Goal: Task Accomplishment & Management: Manage account settings

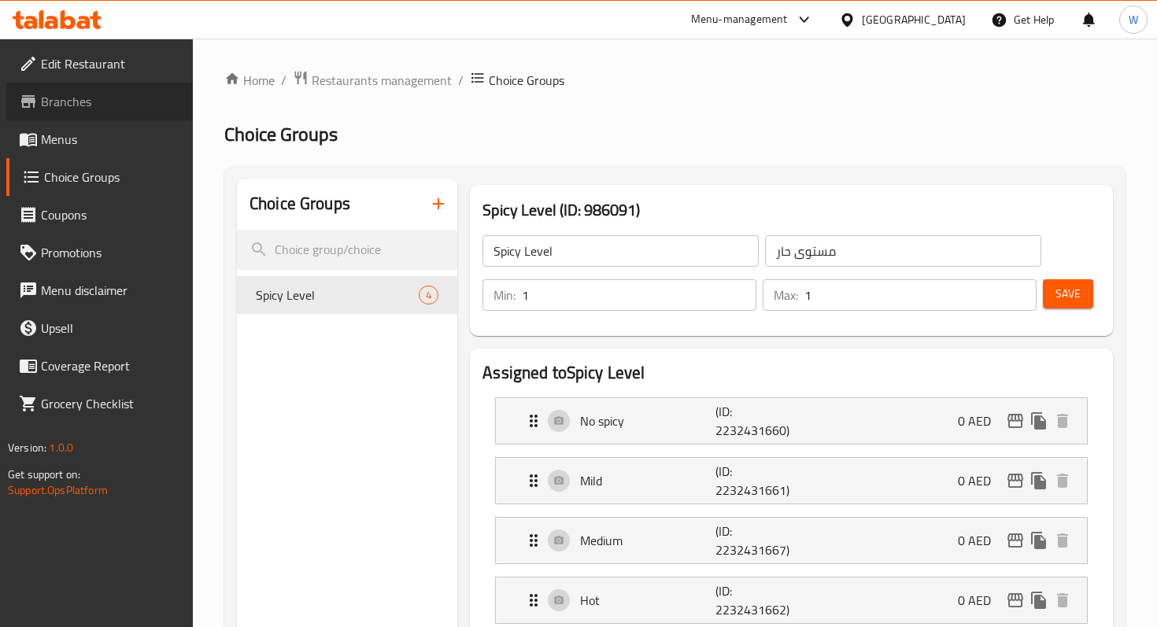
click at [128, 107] on span "Branches" at bounding box center [110, 101] width 139 height 19
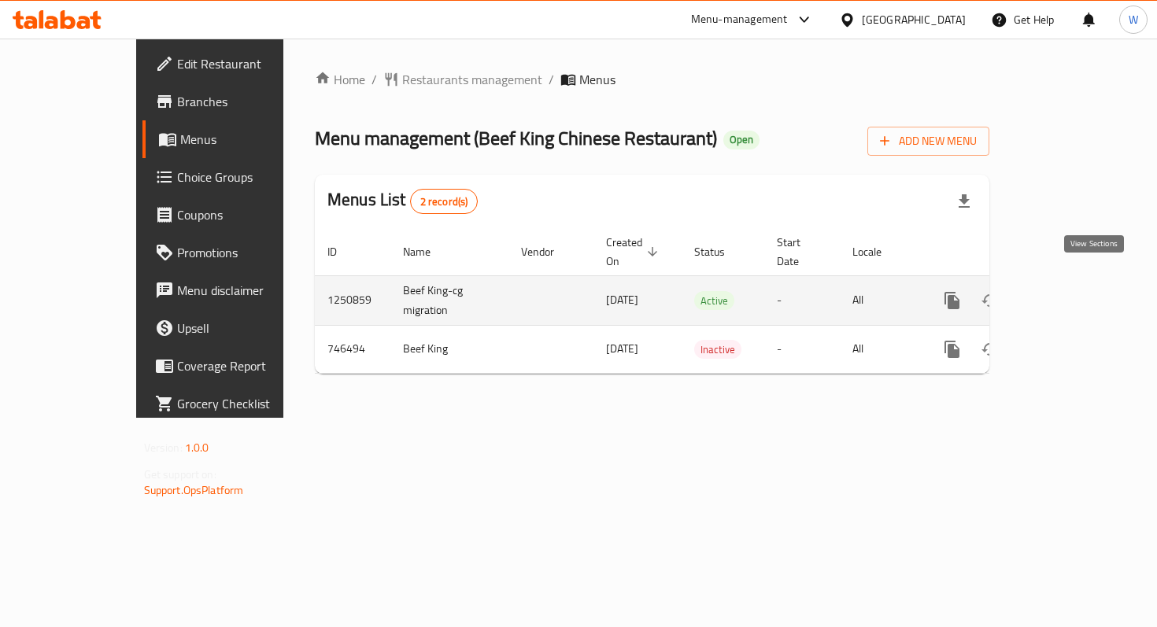
click at [1075, 291] on icon "enhanced table" at bounding box center [1065, 300] width 19 height 19
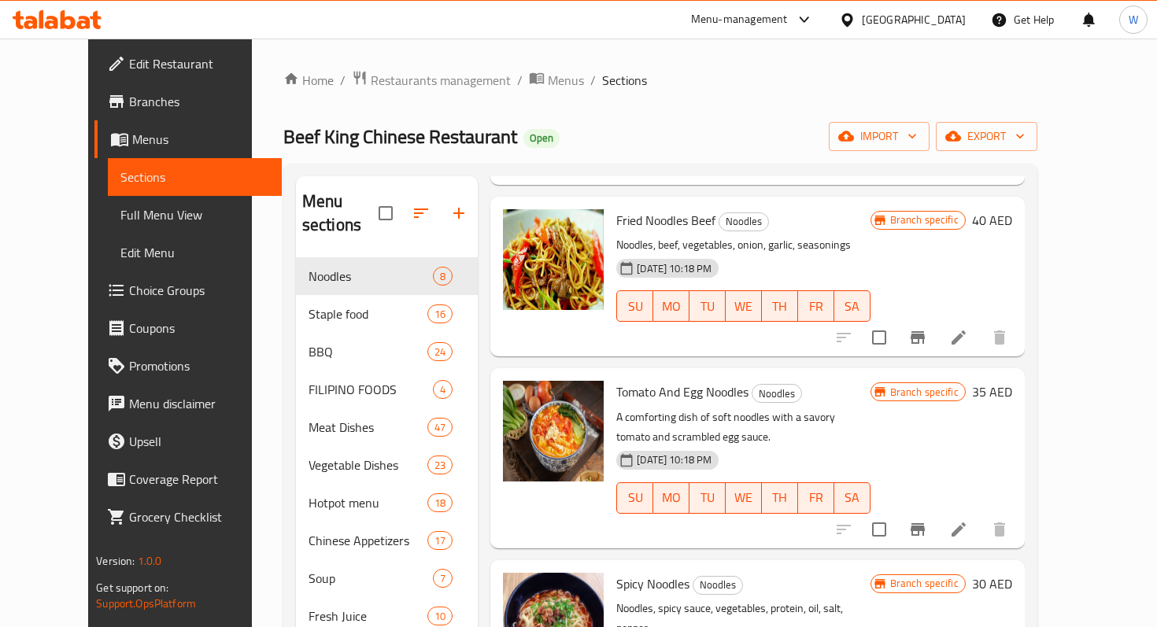
scroll to position [419, 0]
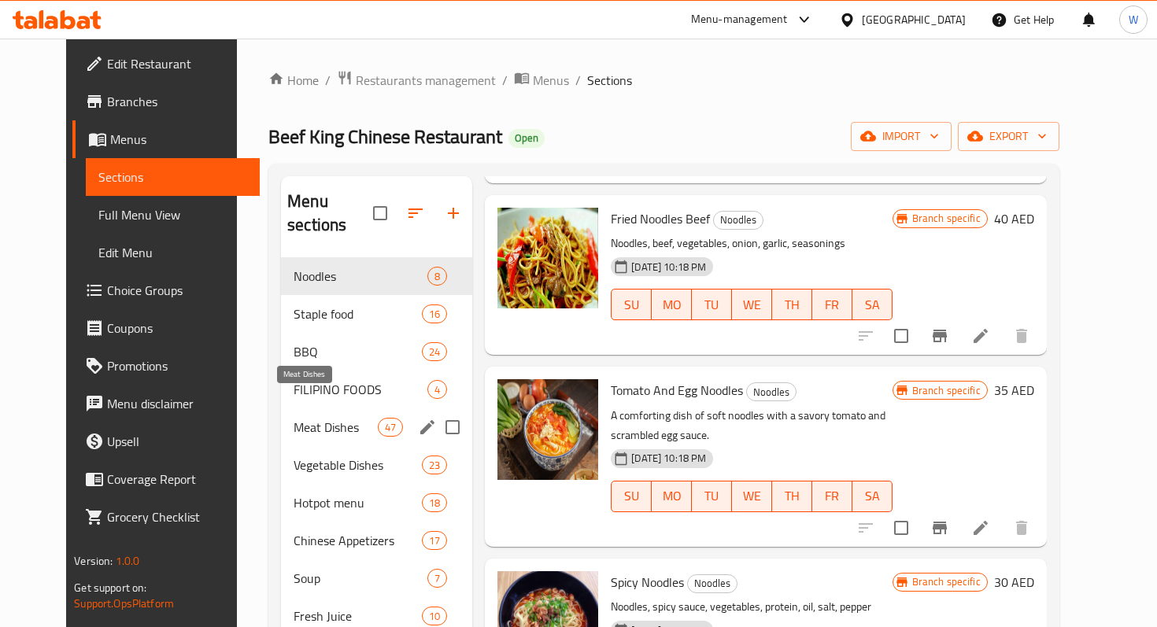
click at [308, 418] on span "Meat Dishes" at bounding box center [336, 427] width 84 height 19
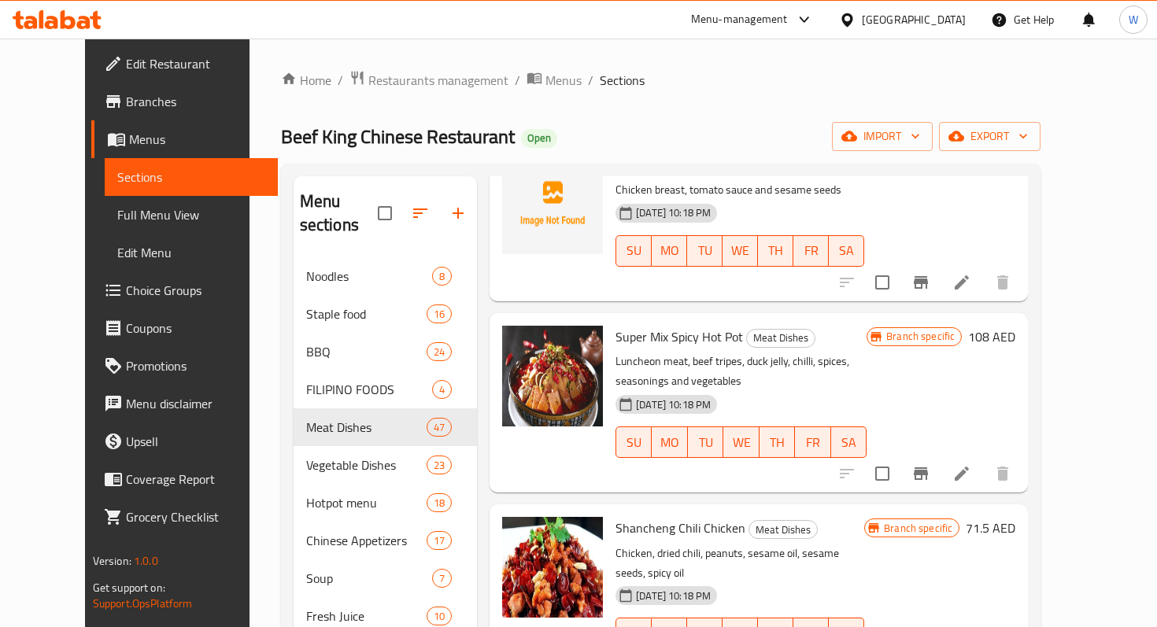
scroll to position [5517, 0]
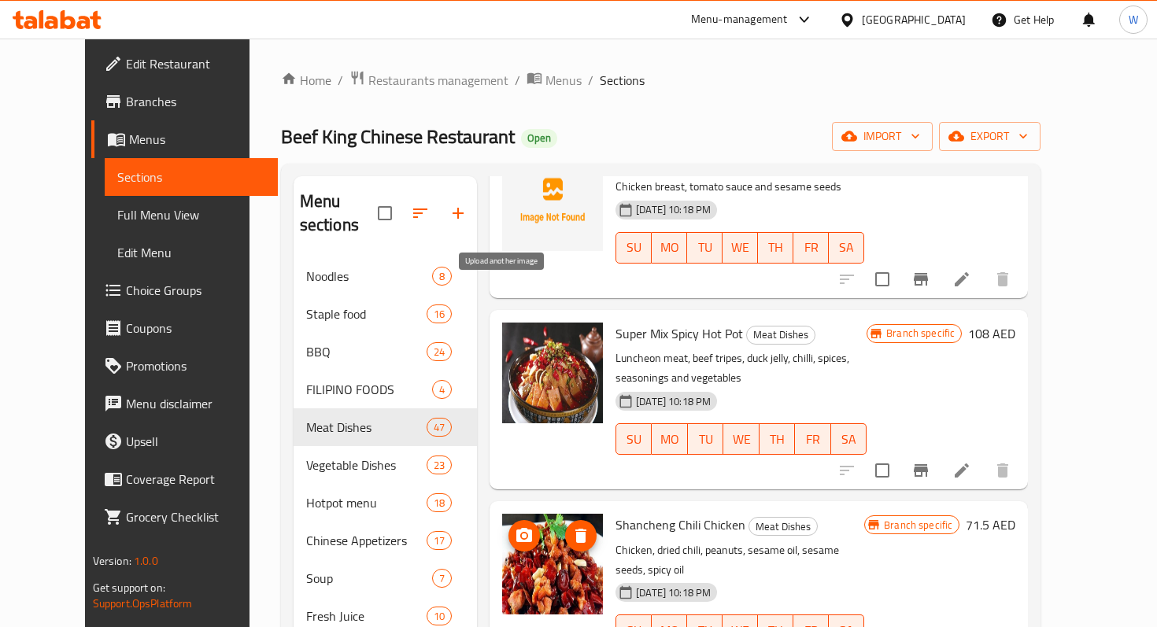
click at [515, 526] on icon "upload picture" at bounding box center [524, 535] width 19 height 19
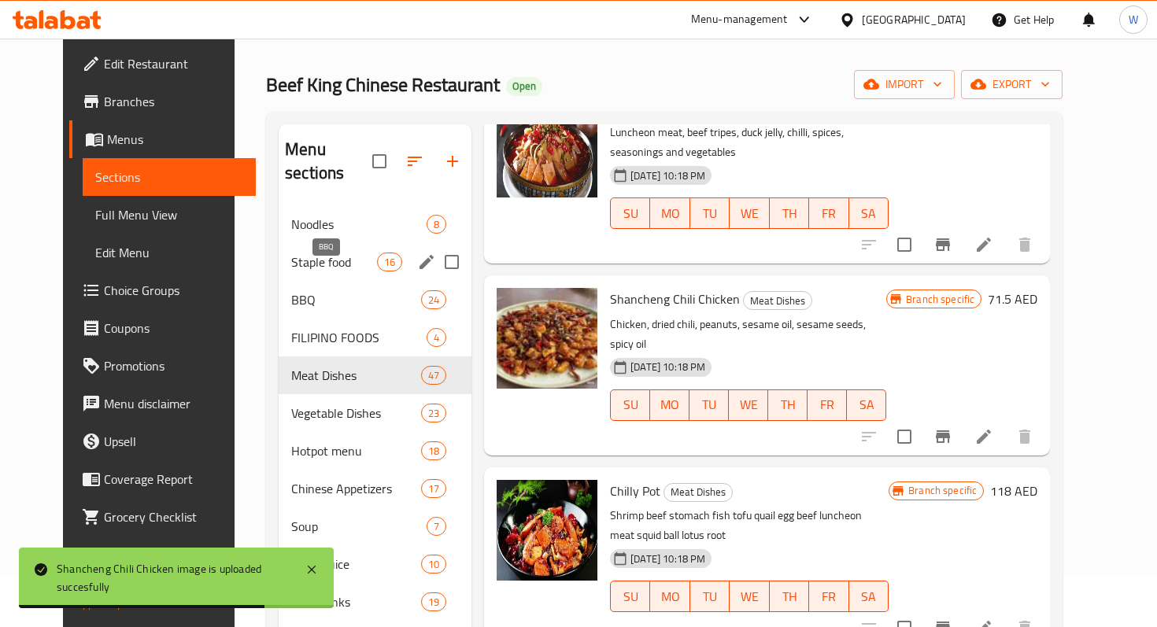
scroll to position [0, 0]
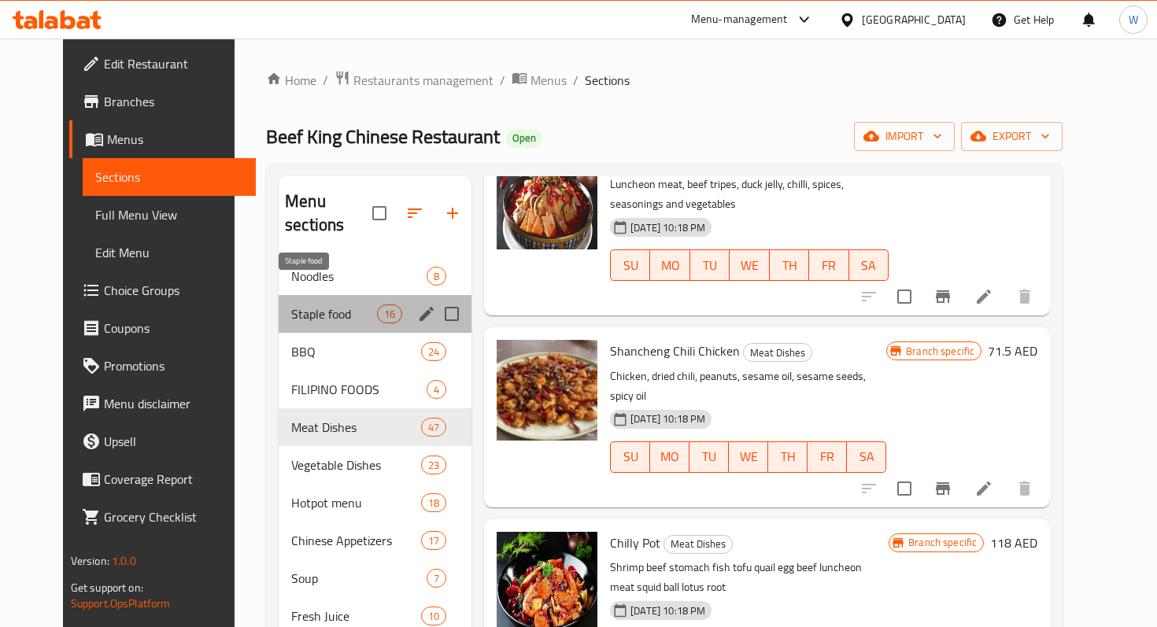
click at [304, 305] on span "Staple food" at bounding box center [334, 314] width 86 height 19
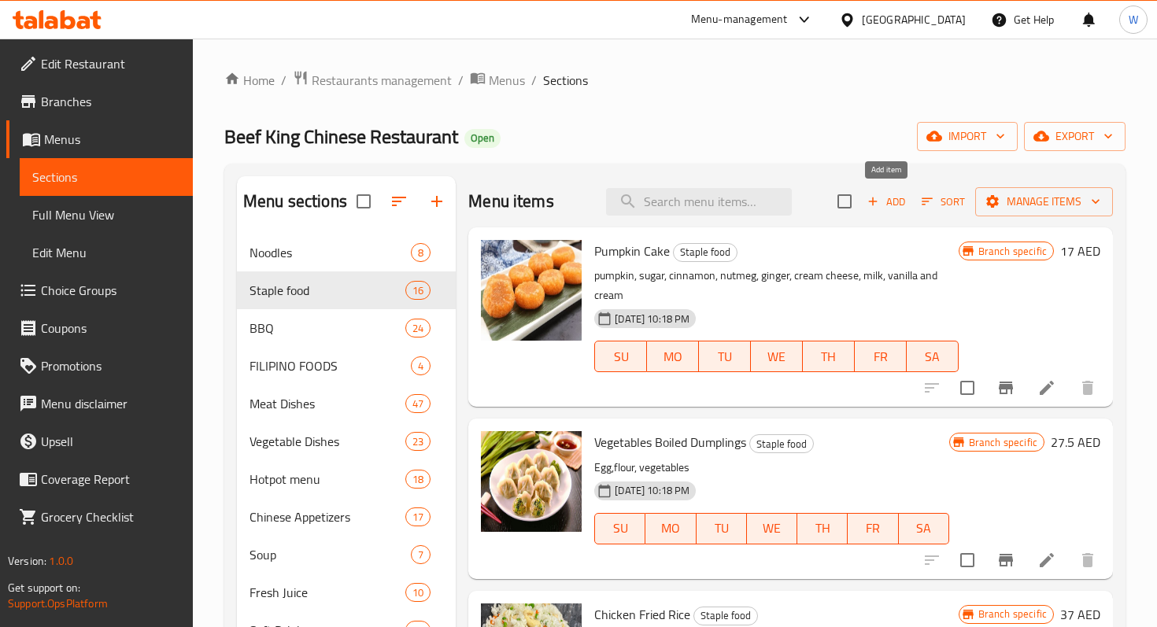
click at [898, 200] on span "Add" at bounding box center [886, 202] width 42 height 18
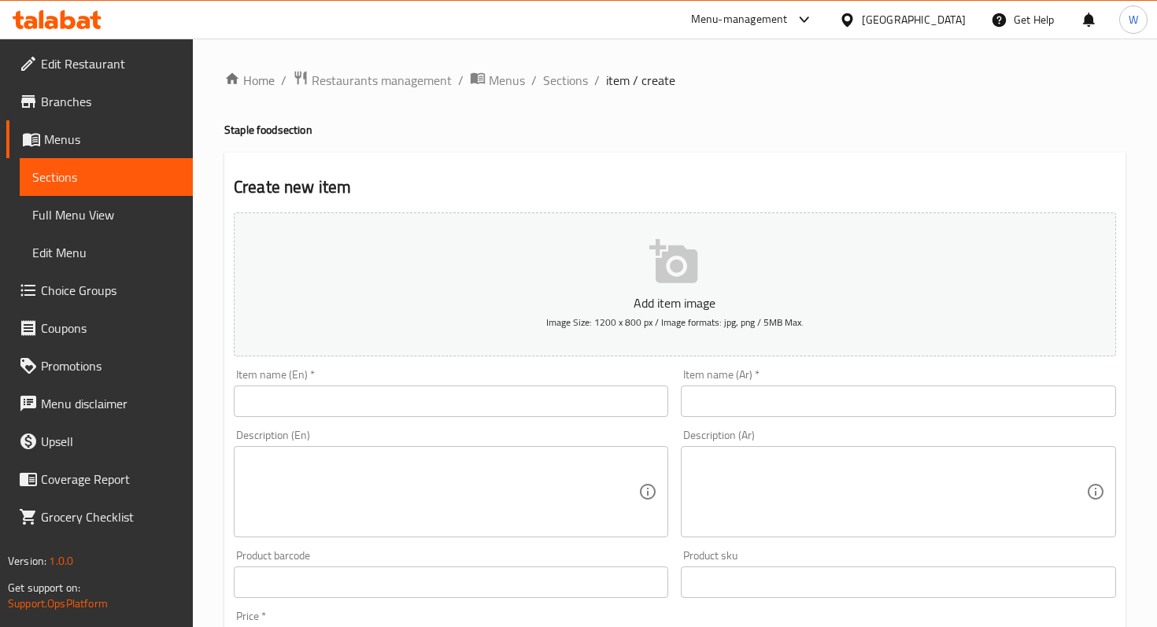
click at [657, 294] on p "Add item image" at bounding box center [674, 303] width 833 height 19
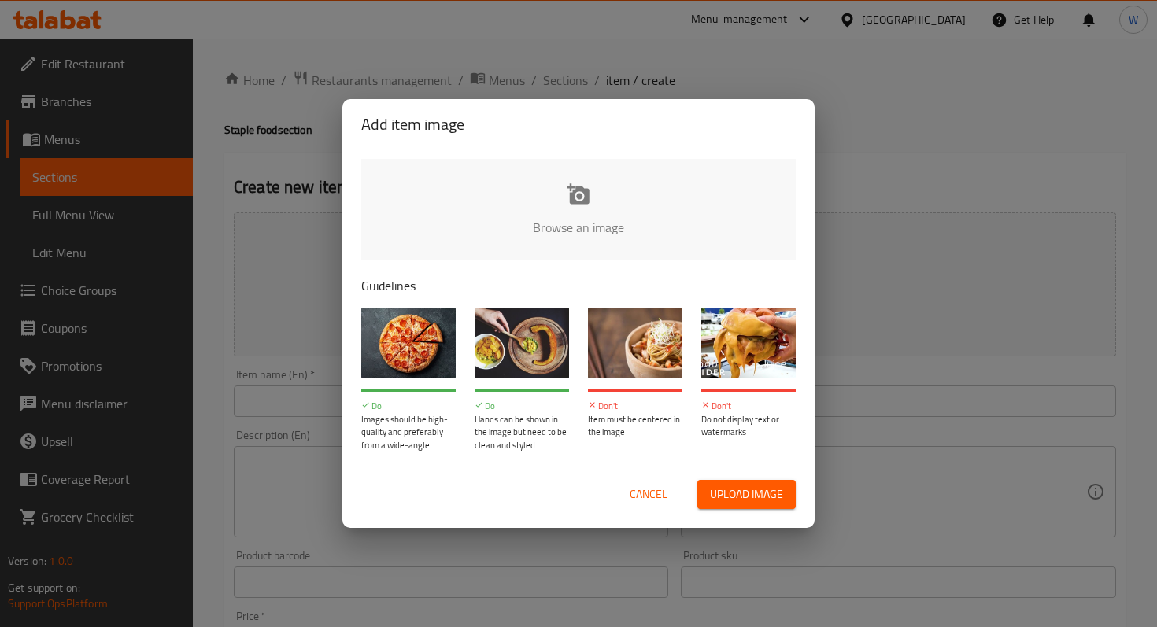
click at [572, 199] on input "file" at bounding box center [1110, 232] width 1498 height 147
type input "C:\fakepath\IMG_2499.jpg"
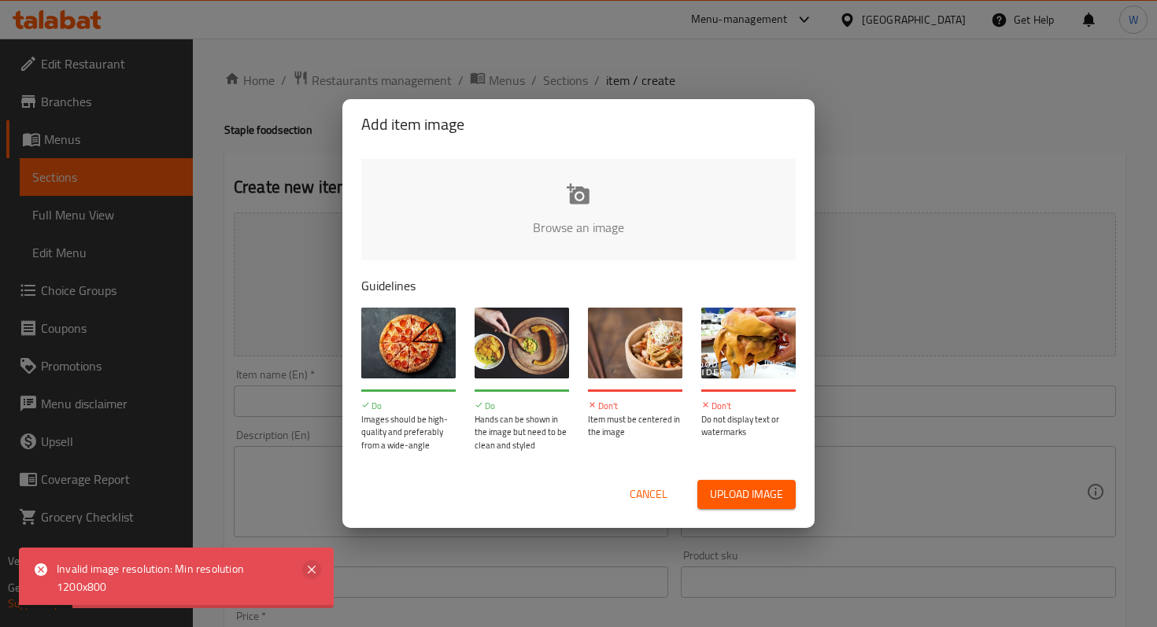
click at [313, 565] on icon at bounding box center [311, 569] width 19 height 19
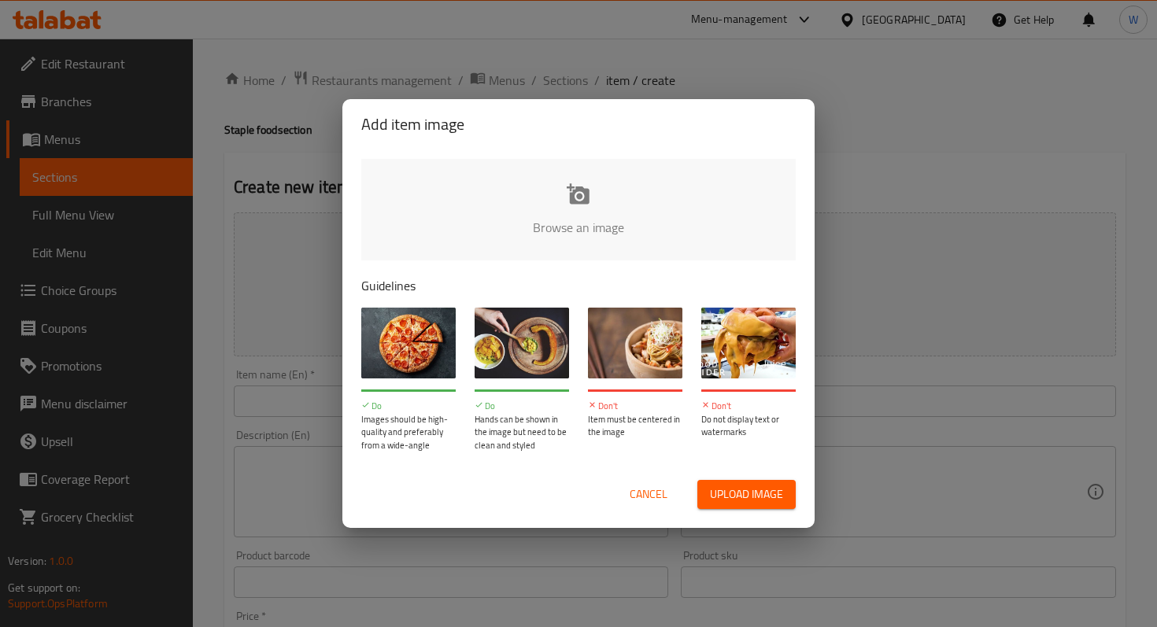
click at [650, 493] on span "Cancel" at bounding box center [649, 495] width 38 height 20
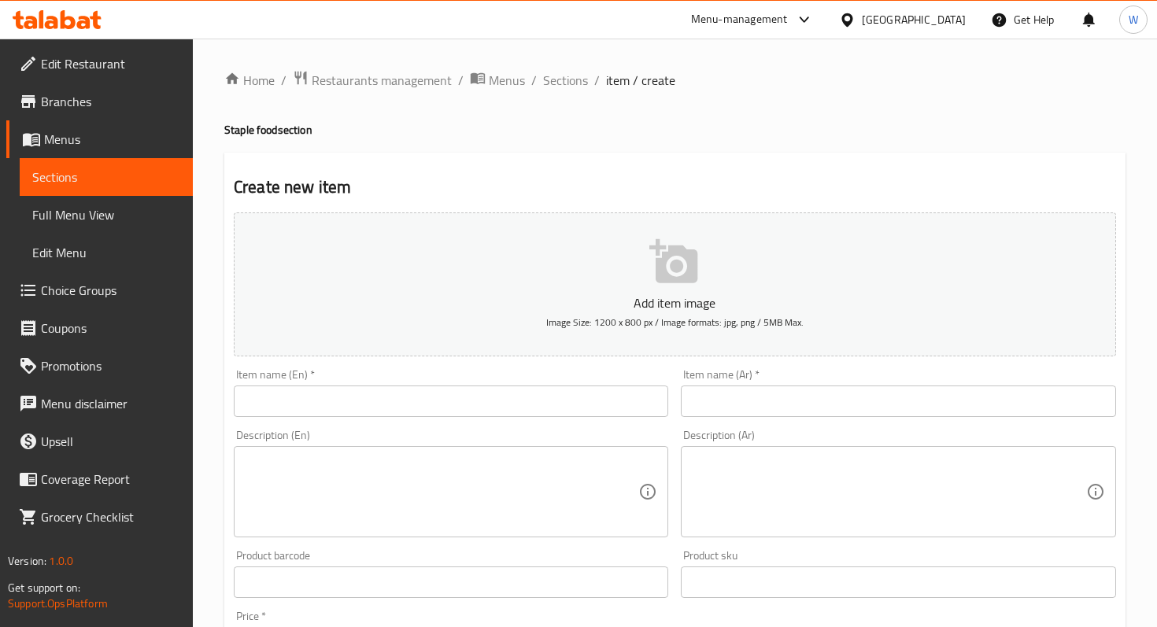
click at [497, 406] on input "text" at bounding box center [451, 401] width 434 height 31
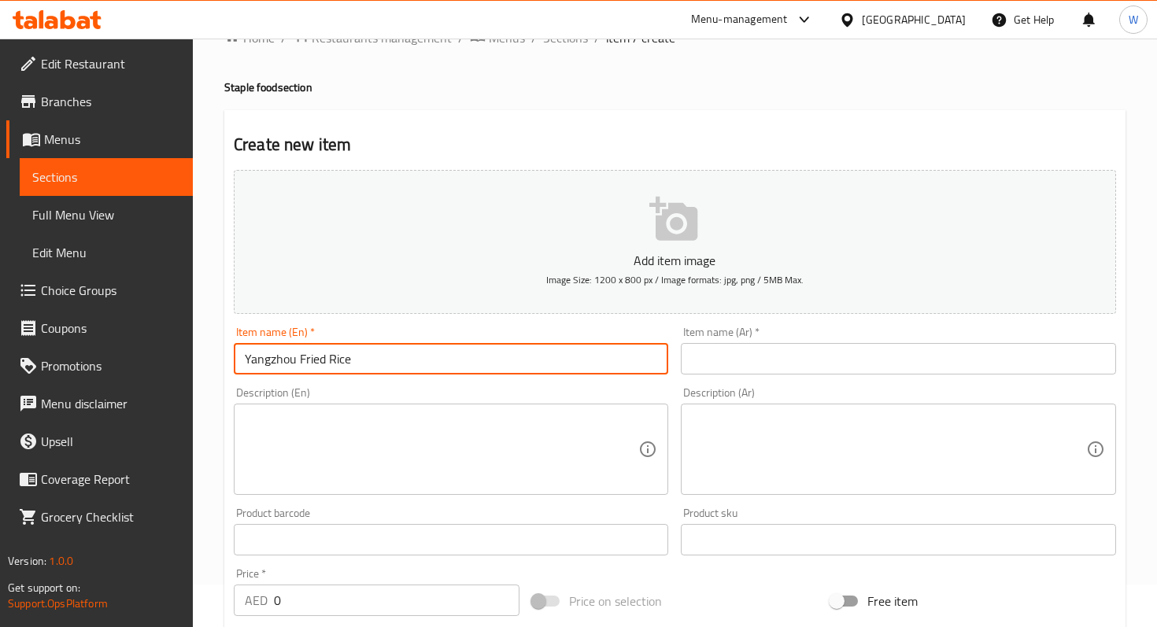
scroll to position [43, 0]
type input "Yangzhou Fried Rice"
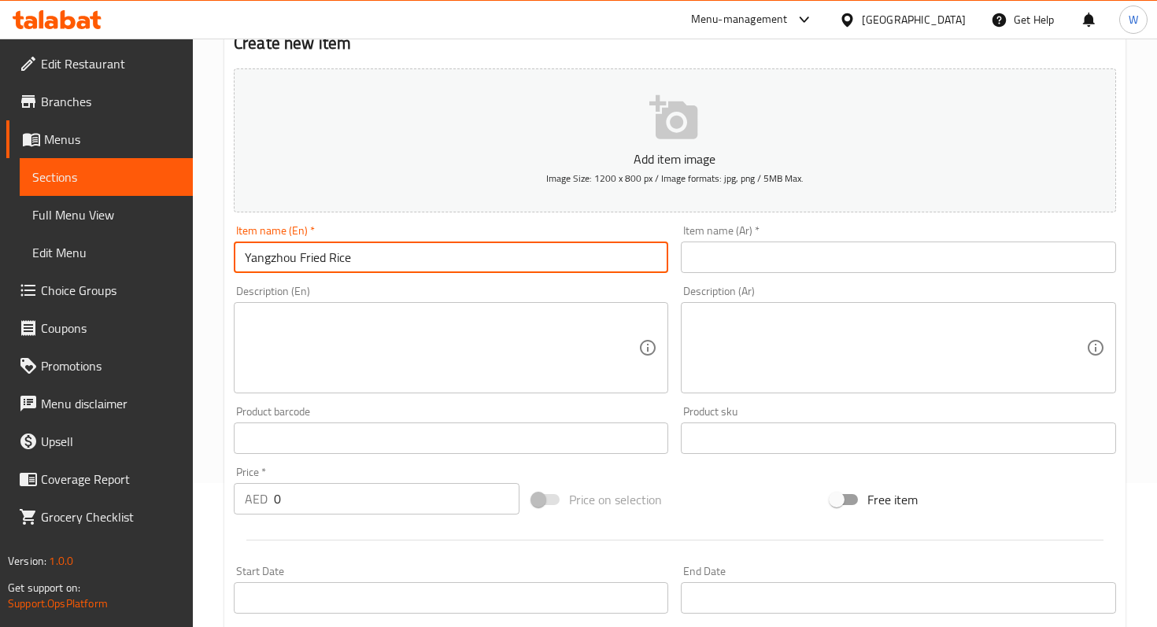
scroll to position [150, 0]
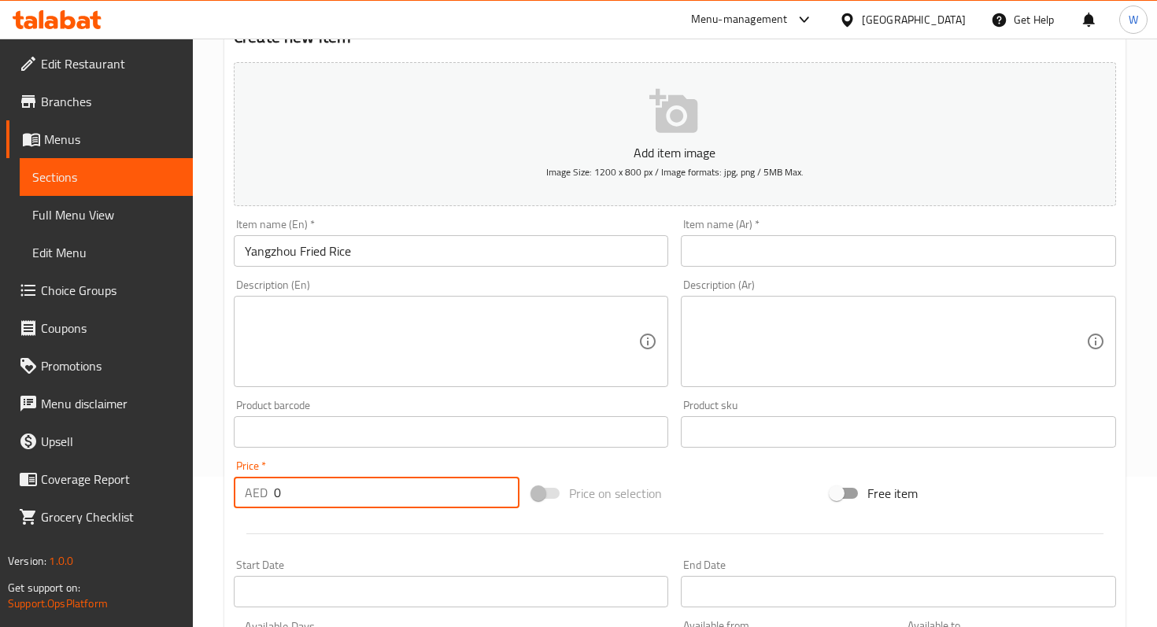
click at [429, 477] on input "0" at bounding box center [397, 492] width 246 height 31
drag, startPoint x: 427, startPoint y: 491, endPoint x: 230, endPoint y: 487, distance: 196.8
click at [230, 487] on div "Price   * AED 0 Price *" at bounding box center [376, 484] width 298 height 61
type input "30"
click at [375, 457] on div "Price   * AED 30 Price *" at bounding box center [376, 484] width 298 height 61
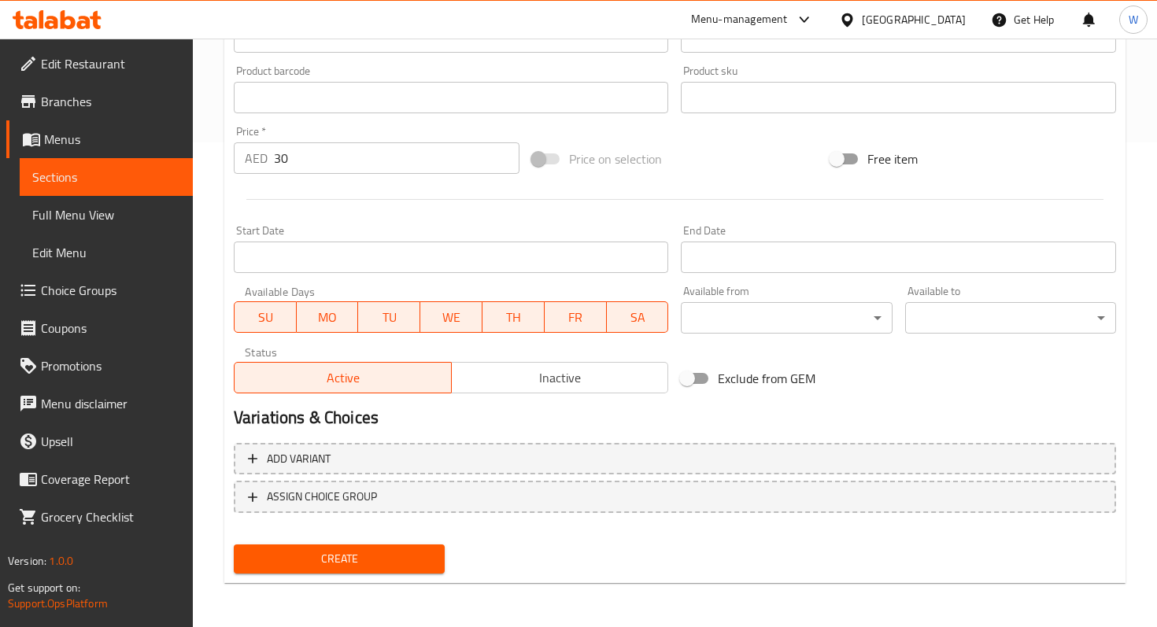
click at [373, 564] on span "Create" at bounding box center [339, 559] width 186 height 20
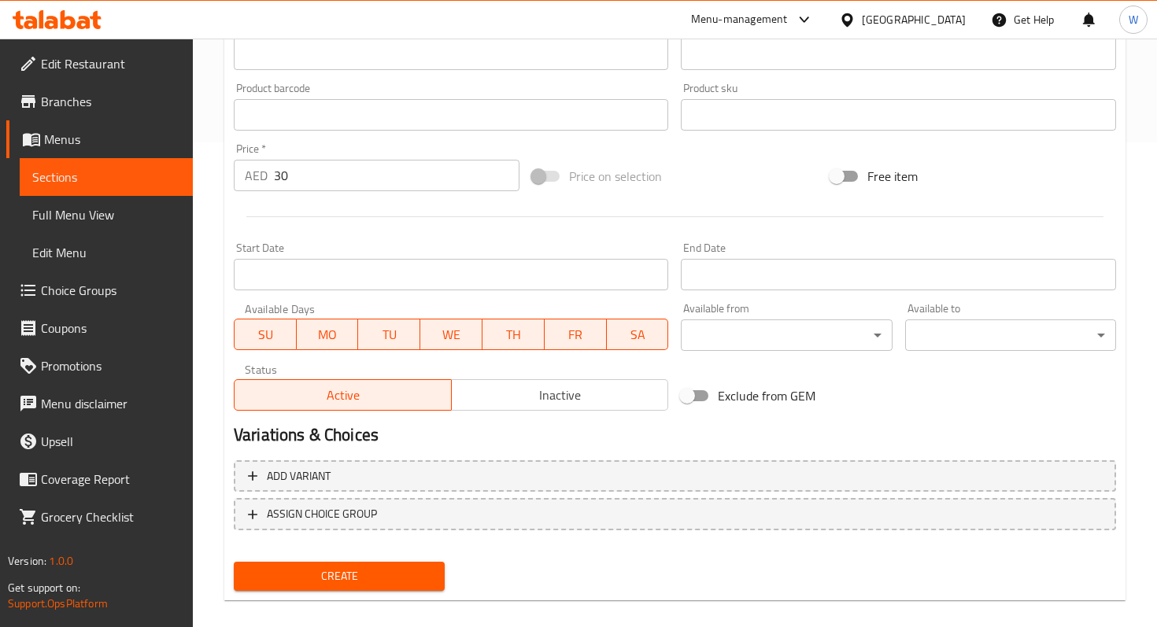
scroll to position [87, 0]
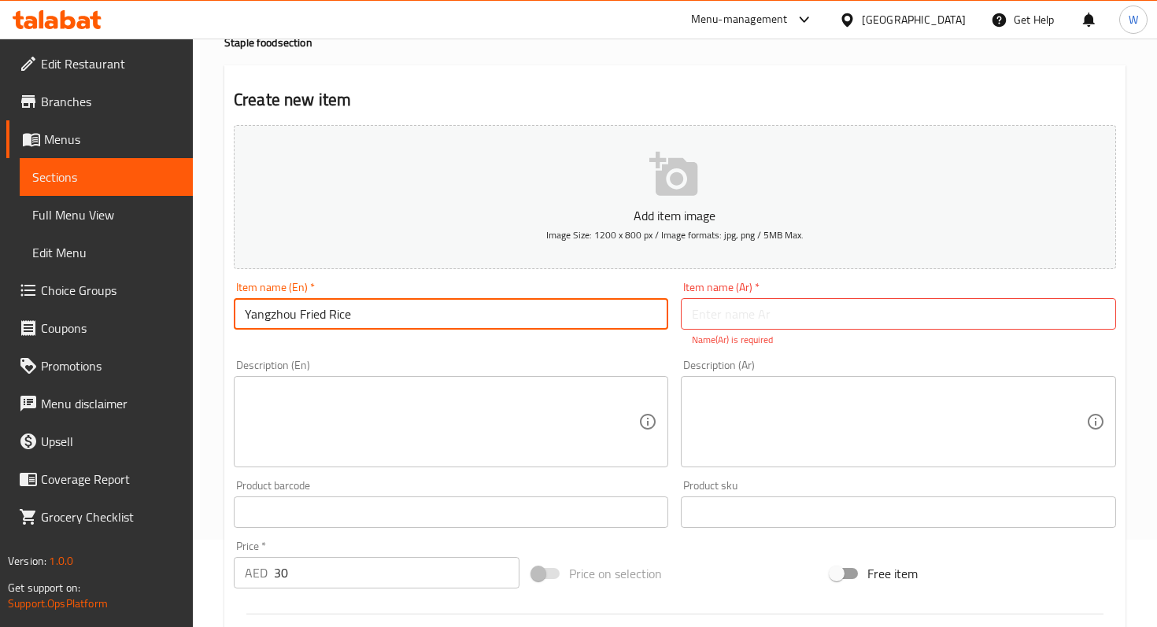
drag, startPoint x: 355, startPoint y: 320, endPoint x: 181, endPoint y: 307, distance: 174.4
click at [181, 307] on div "Edit Restaurant Branches Menus Sections Full Menu View Edit Menu Choice Groups …" at bounding box center [578, 496] width 1157 height 1091
click at [743, 316] on input "text" at bounding box center [898, 313] width 434 height 31
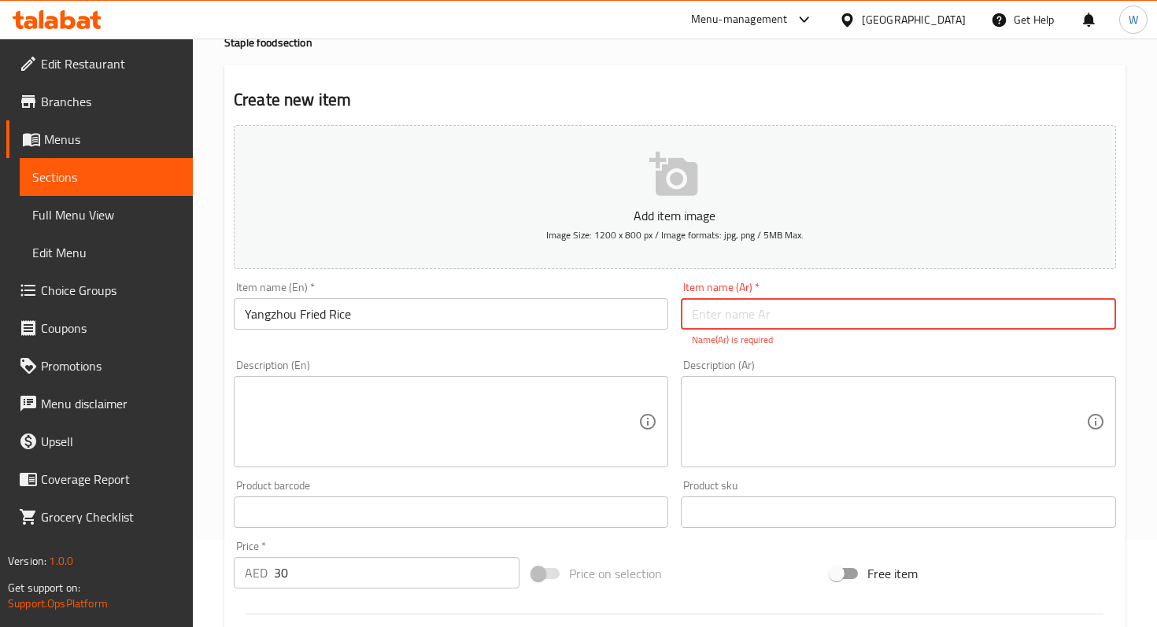
paste input "[PERSON_NAME]"
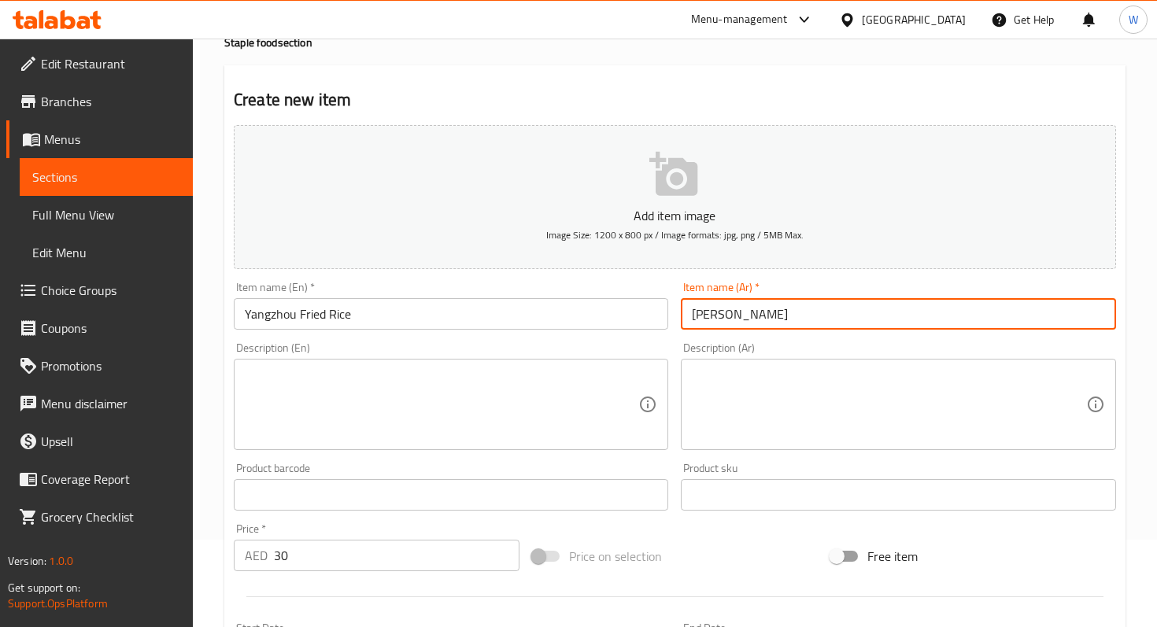
scroll to position [485, 0]
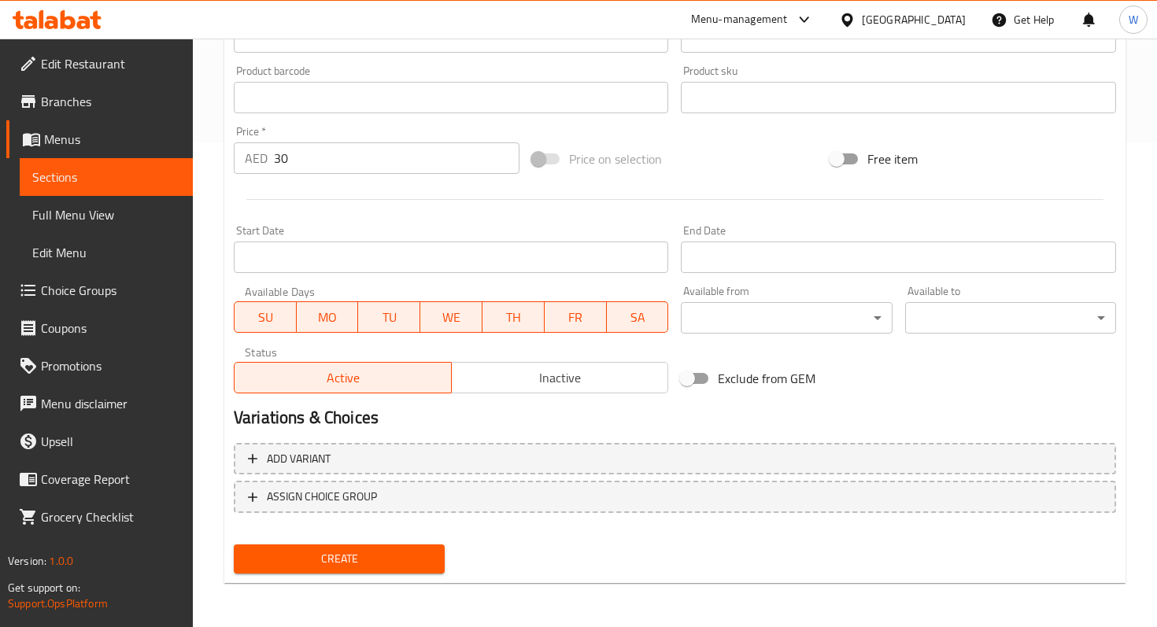
type input "[PERSON_NAME]"
click at [400, 548] on button "Create" at bounding box center [339, 559] width 211 height 29
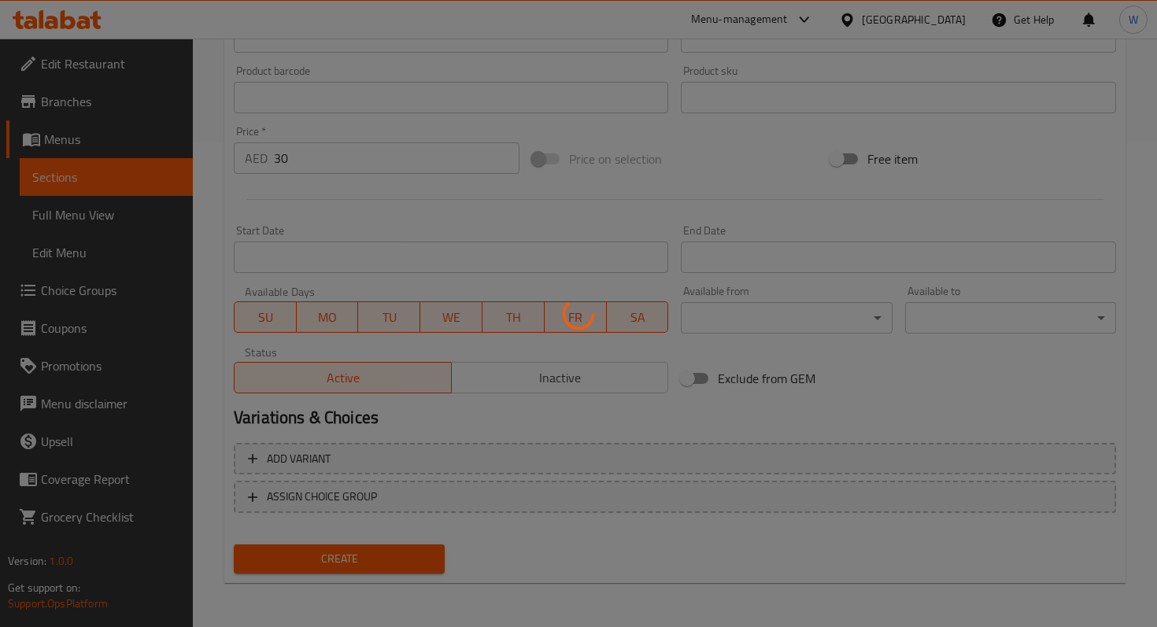
type input "0"
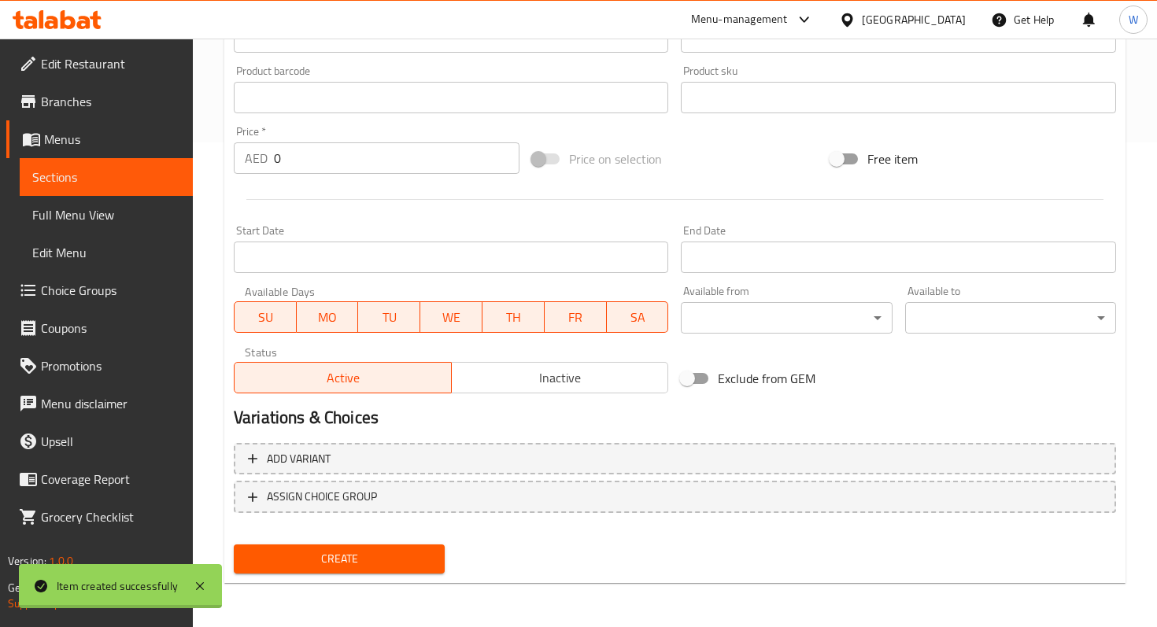
scroll to position [0, 0]
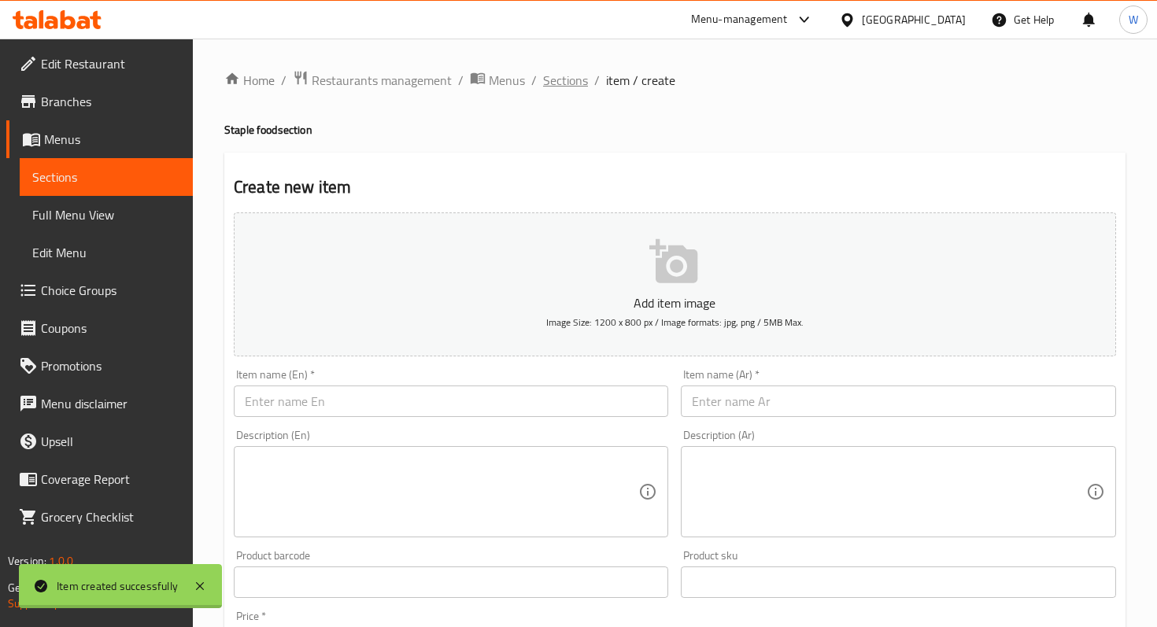
click at [578, 79] on span "Sections" at bounding box center [565, 80] width 45 height 19
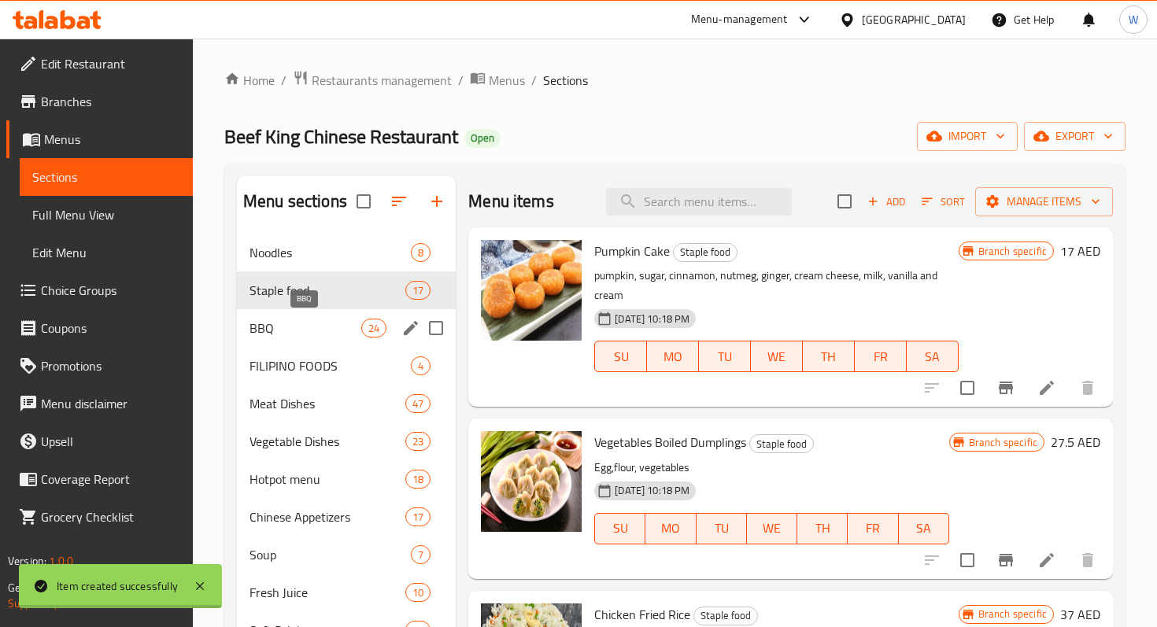
click at [297, 330] on span "BBQ" at bounding box center [305, 328] width 112 height 19
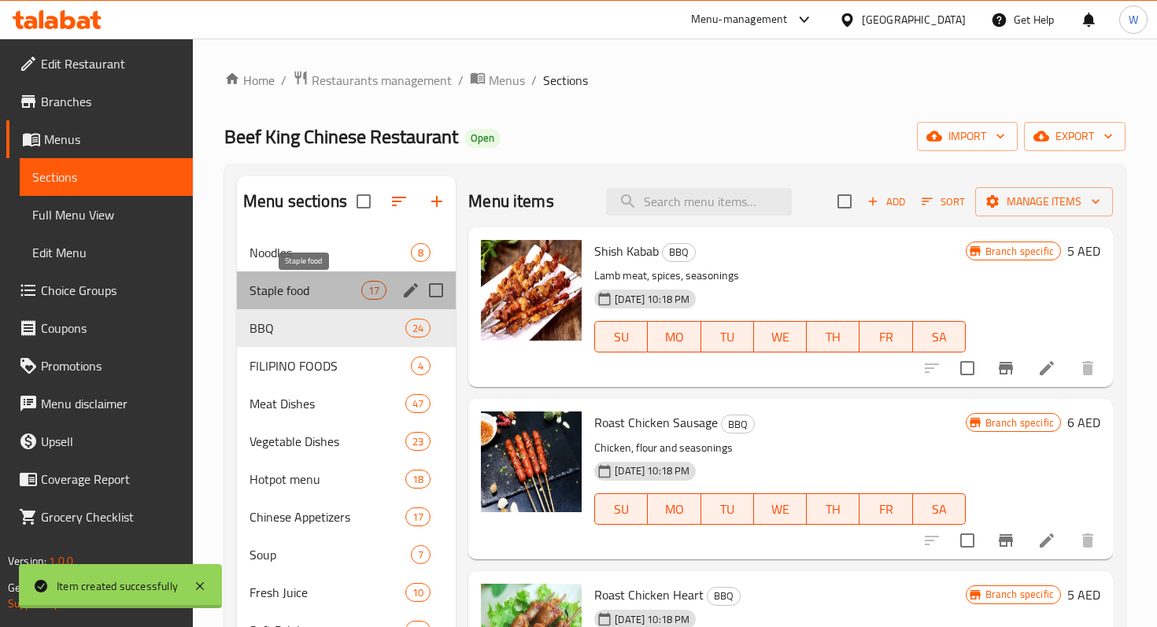
click at [303, 283] on span "Staple food" at bounding box center [305, 290] width 112 height 19
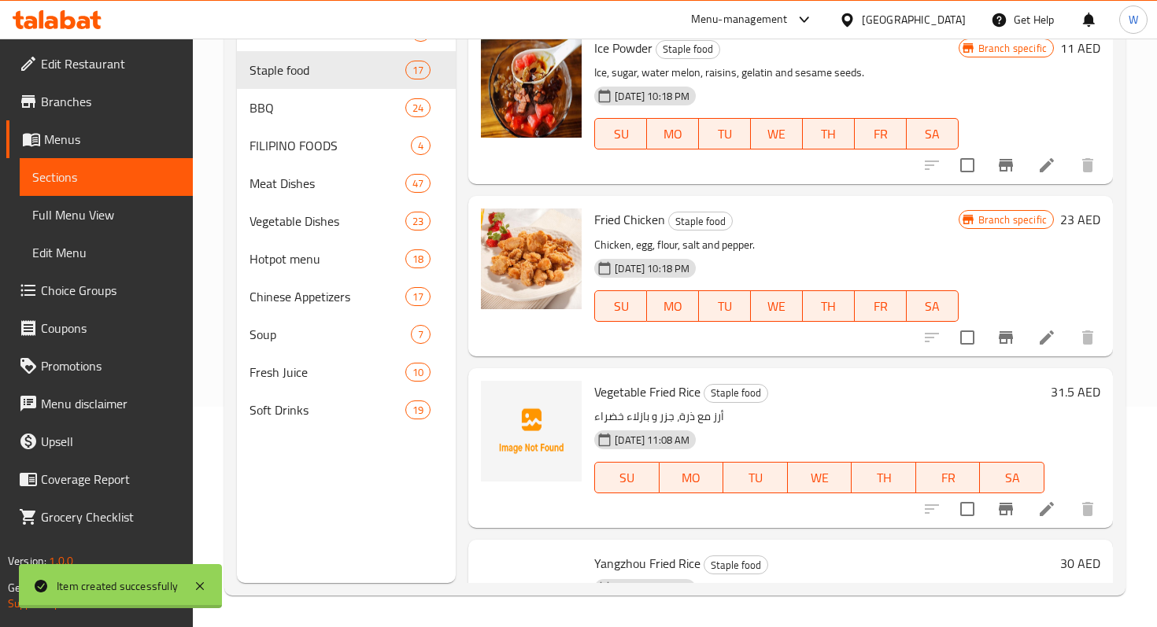
scroll to position [2410, 0]
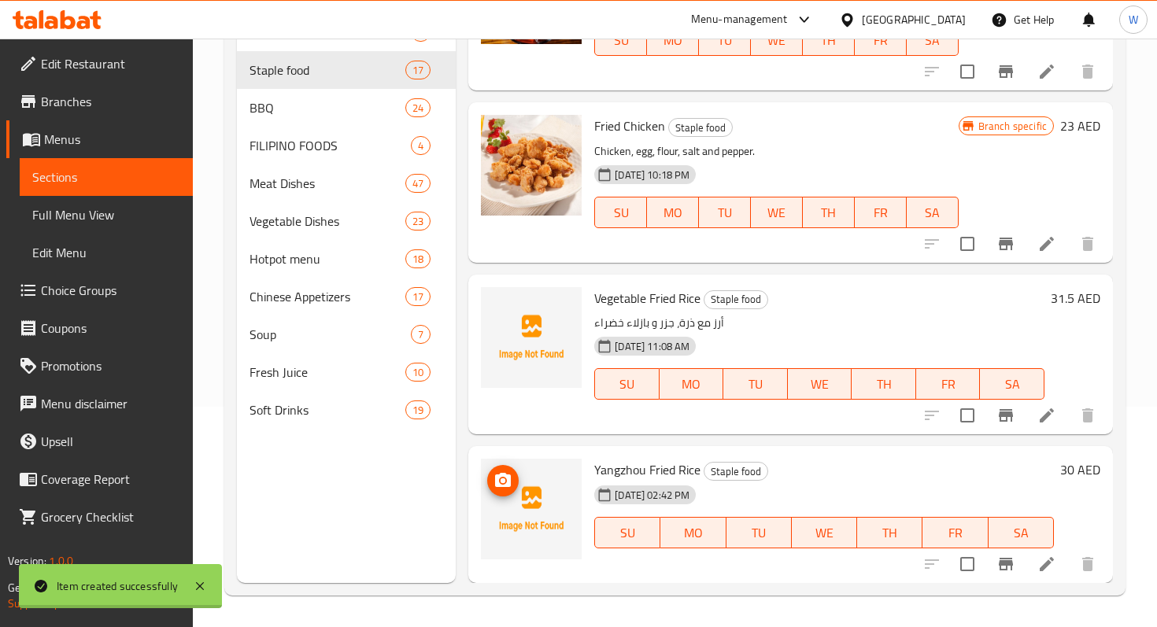
click at [502, 480] on circle "upload picture" at bounding box center [503, 480] width 5 height 5
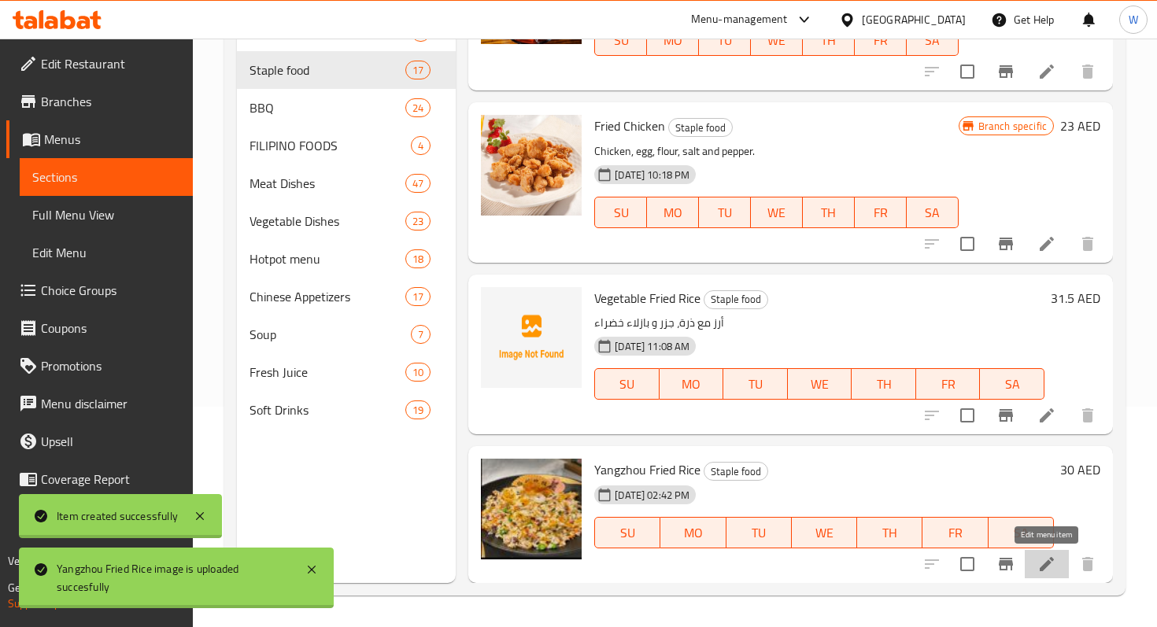
click at [1041, 570] on icon at bounding box center [1047, 564] width 14 height 14
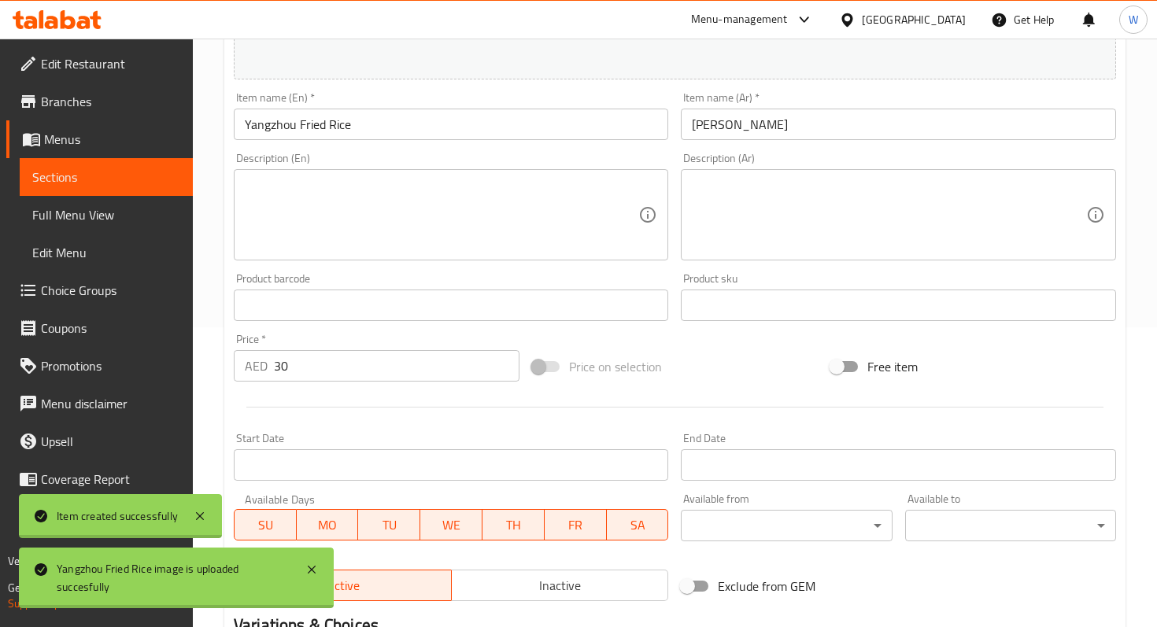
scroll to position [306, 0]
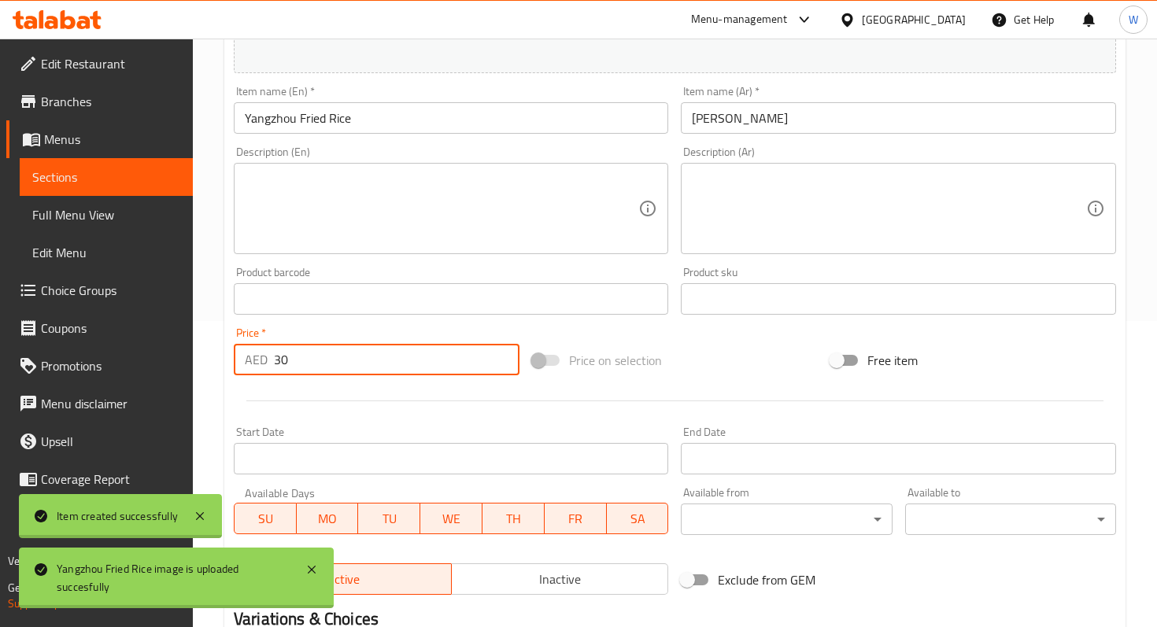
click at [401, 349] on input "30" at bounding box center [397, 359] width 246 height 31
type input "35"
click at [449, 431] on div "Start Date Start Date" at bounding box center [451, 451] width 434 height 48
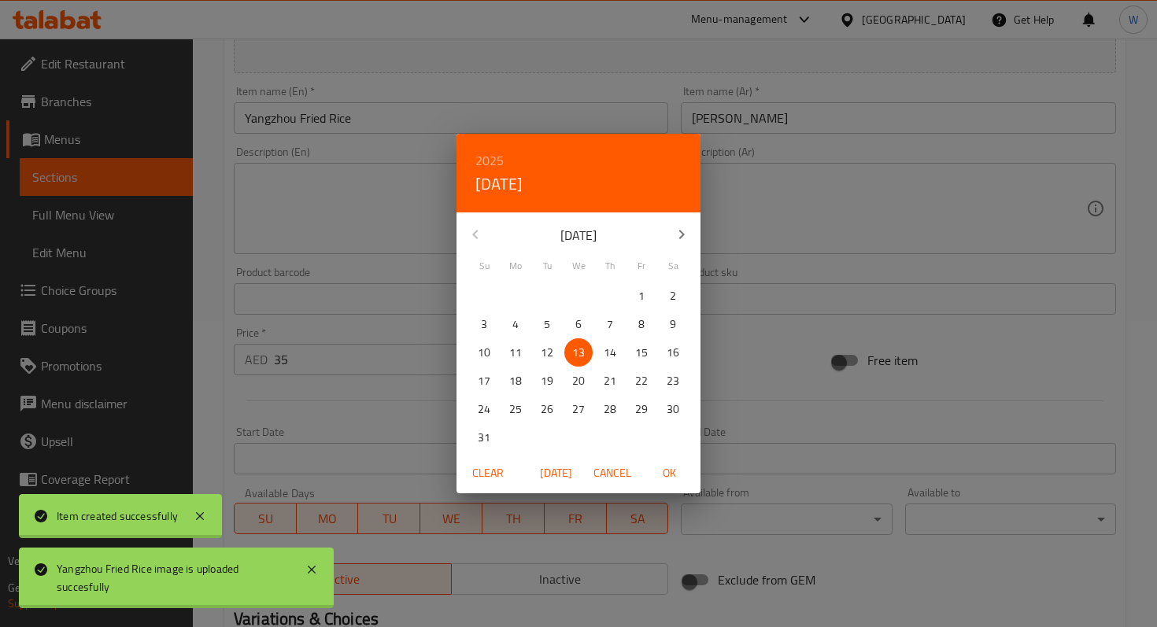
click at [759, 419] on div "2025 Wed, Aug [DATE] Mo Tu We Th Fr Sa 27 28 29 30 31 1 2 3 4 5 6 7 8 9 10 11 1…" at bounding box center [578, 313] width 1157 height 627
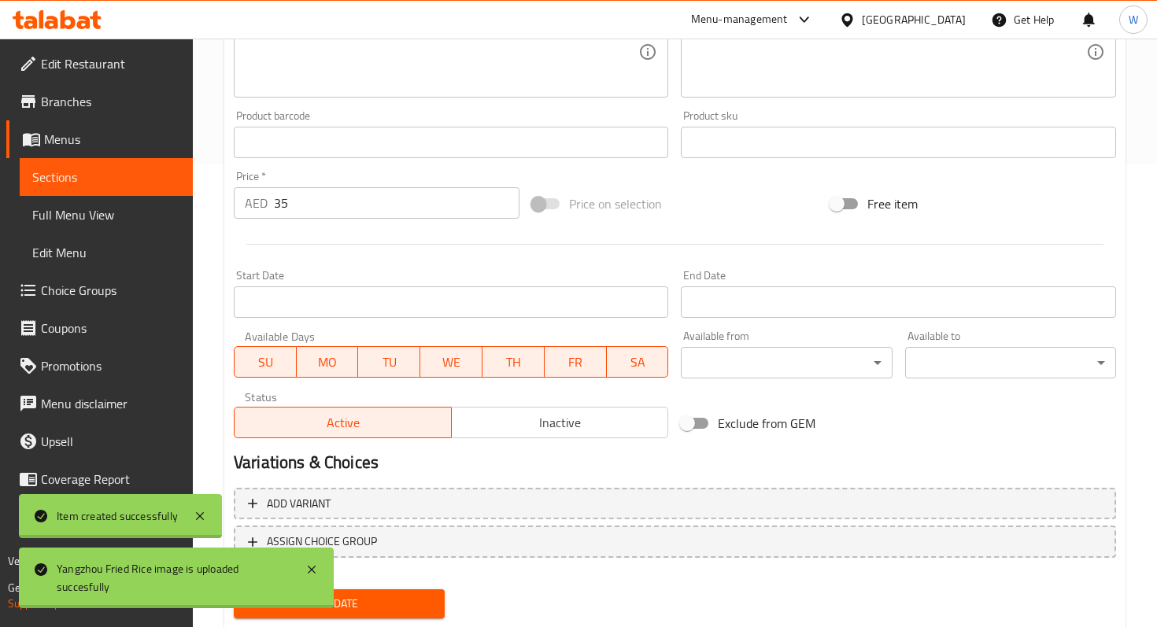
scroll to position [508, 0]
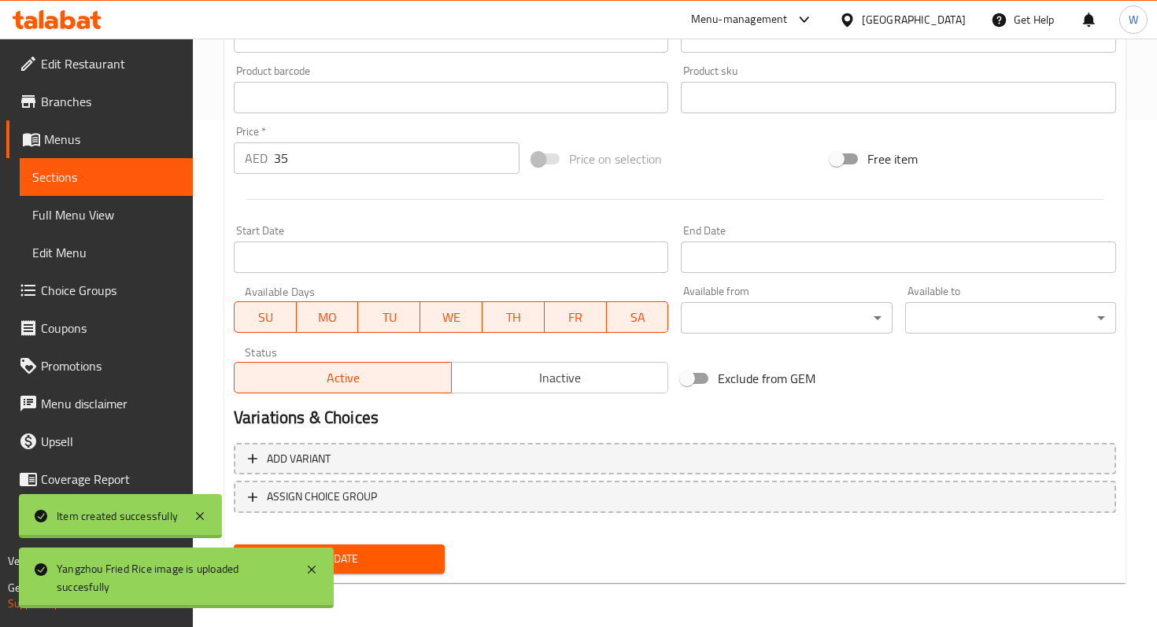
click at [408, 555] on span "Update" at bounding box center [339, 559] width 186 height 20
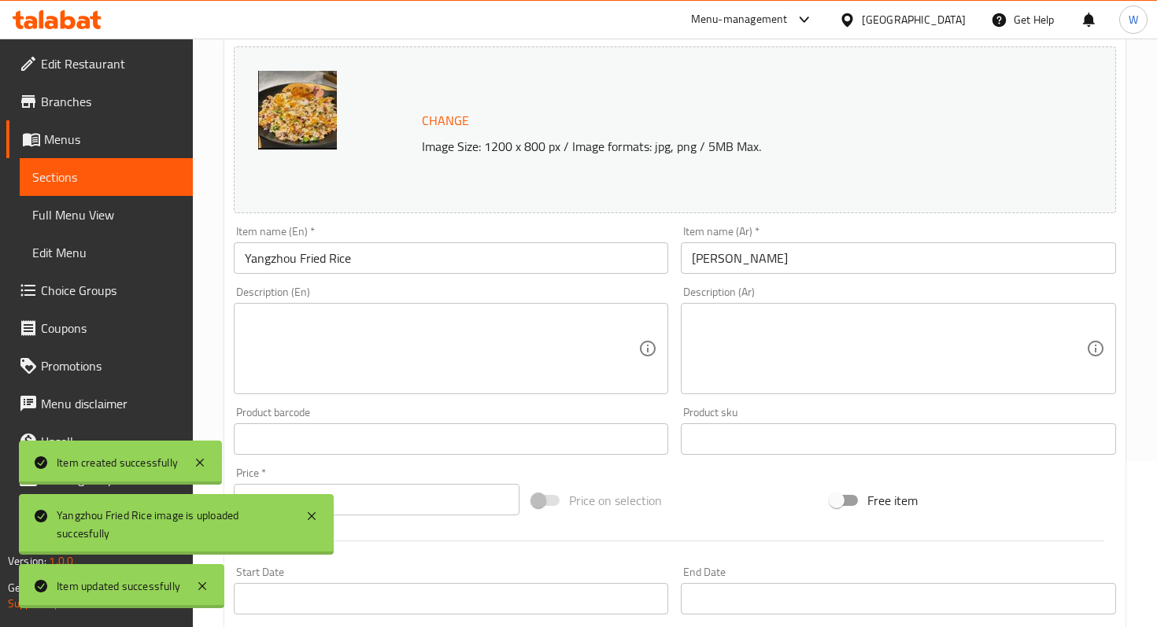
scroll to position [0, 0]
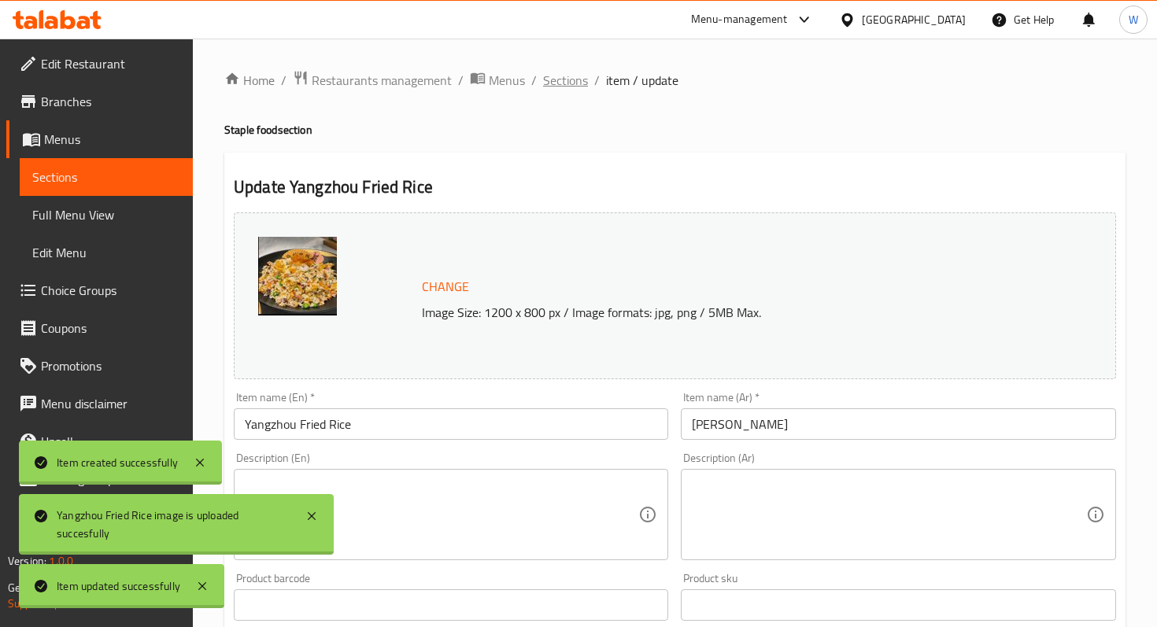
click at [569, 79] on span "Sections" at bounding box center [565, 80] width 45 height 19
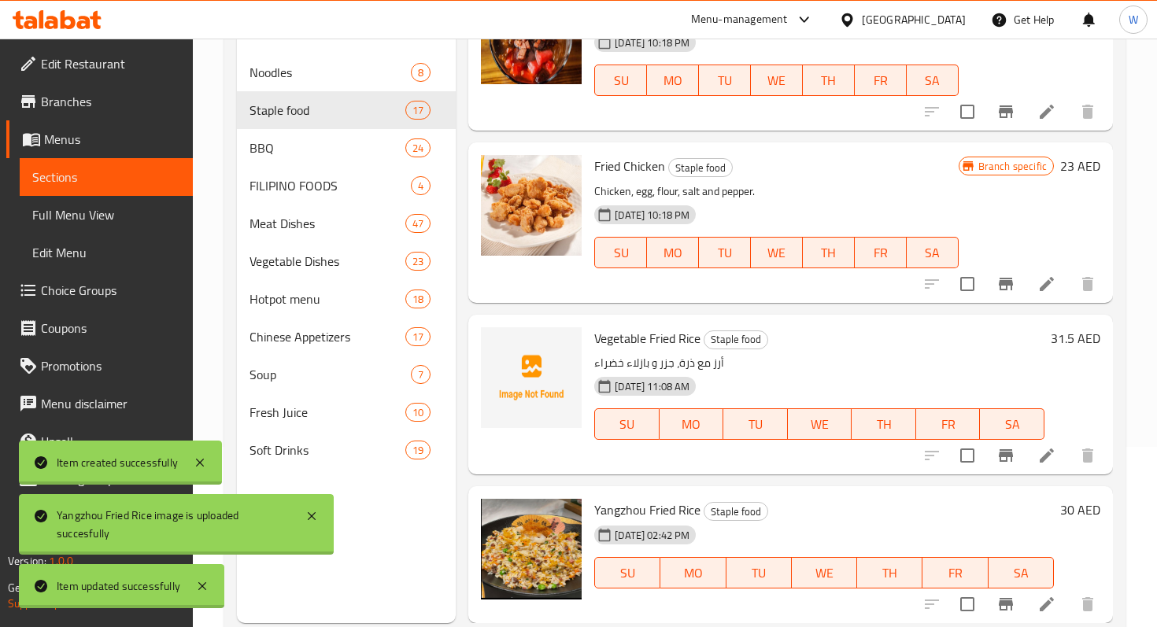
scroll to position [220, 0]
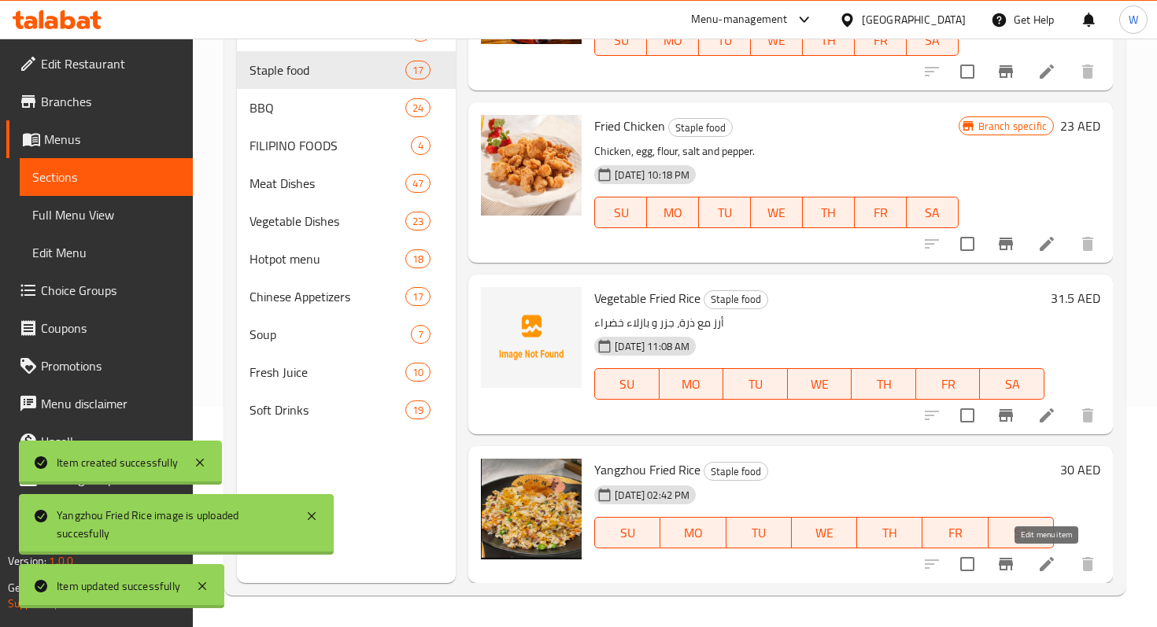
click at [1051, 561] on icon at bounding box center [1047, 564] width 14 height 14
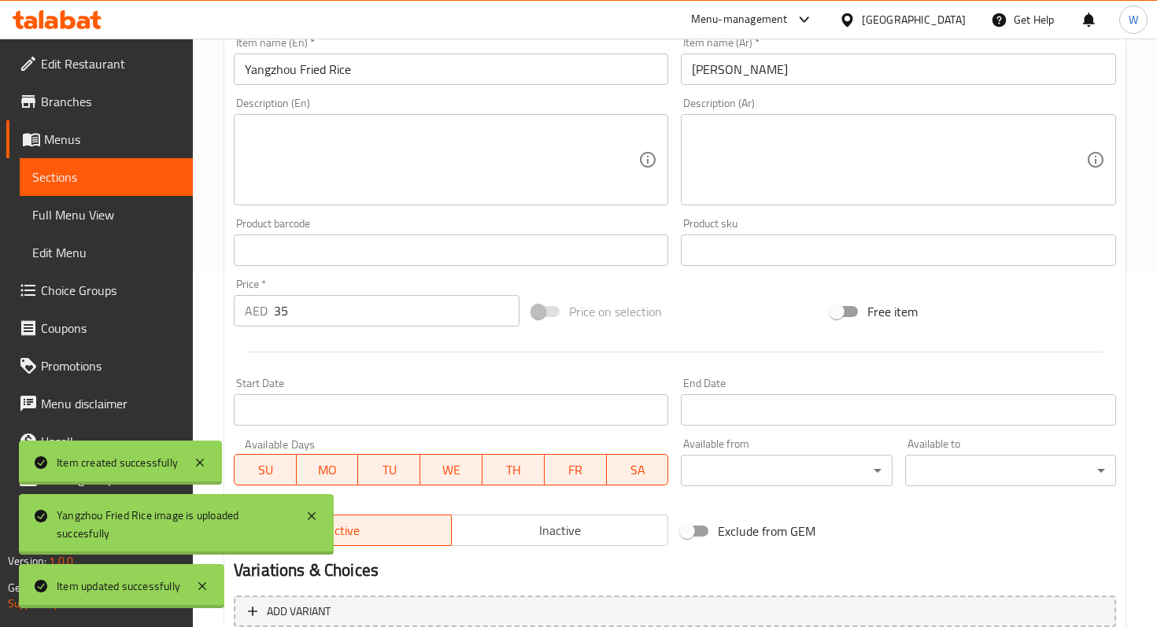
scroll to position [508, 0]
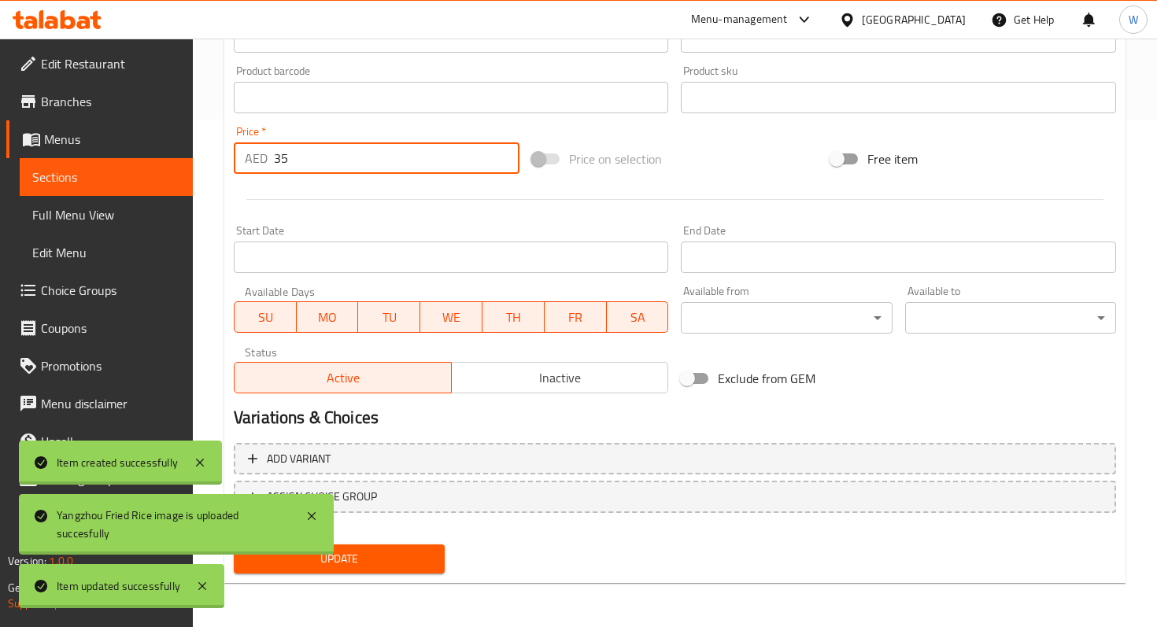
click at [317, 159] on input "35" at bounding box center [397, 157] width 246 height 31
type input "33.6"
click at [413, 555] on span "Update" at bounding box center [339, 559] width 186 height 20
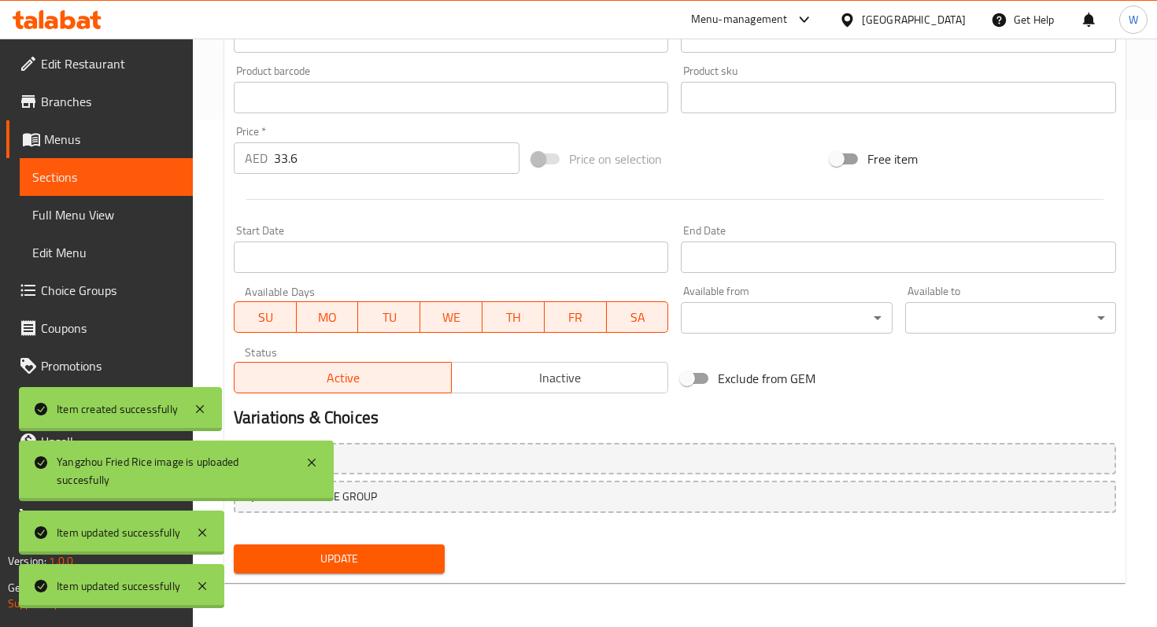
scroll to position [0, 0]
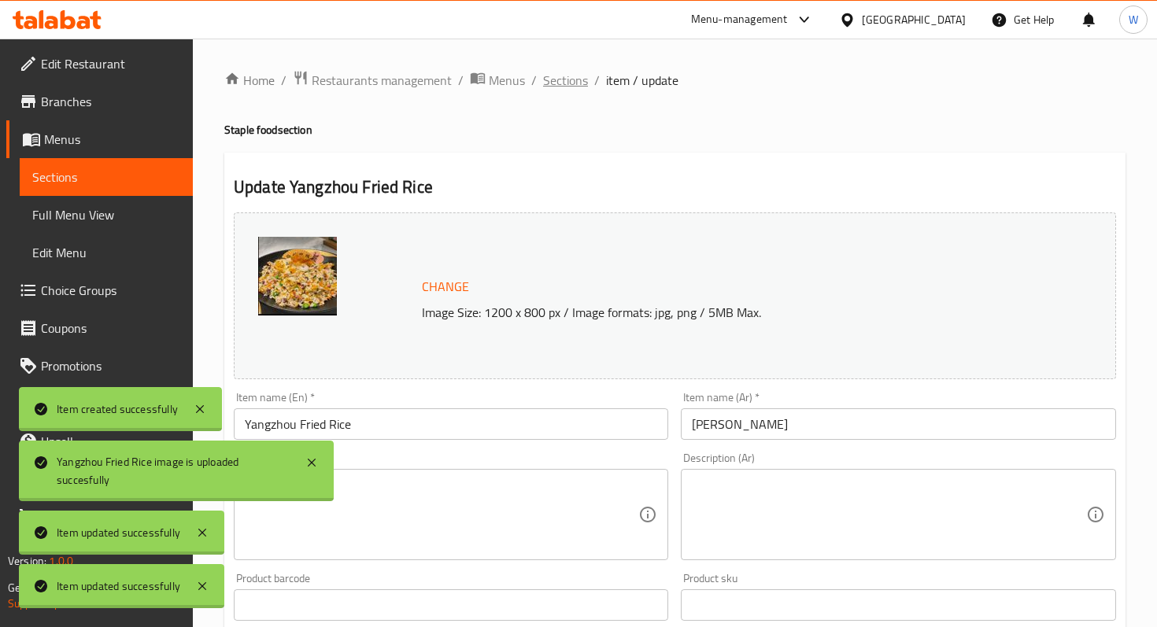
click at [575, 90] on span "Sections" at bounding box center [565, 80] width 45 height 19
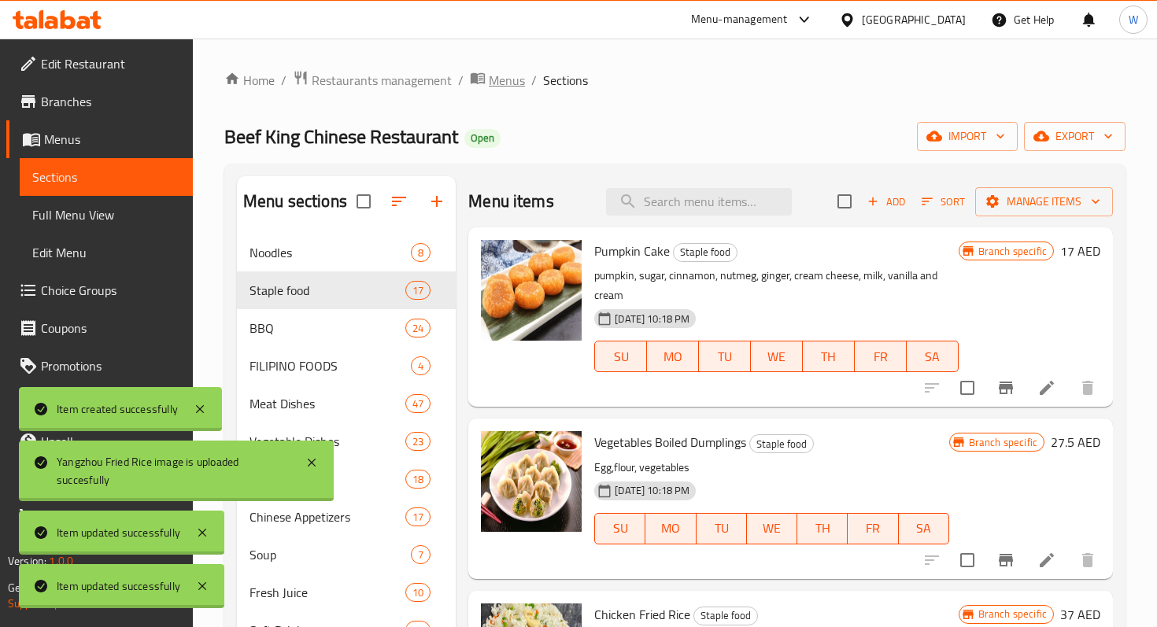
click at [493, 83] on span "Menus" at bounding box center [507, 80] width 36 height 19
